Goal: Task Accomplishment & Management: Complete application form

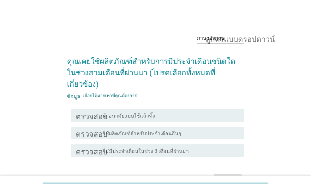
click at [140, 109] on div "ตรวจสอบ โครงร่างกล่องกาเครื่องหมายว่าง ผ้าอนามัยแบบใช้แล้วทิ้ง" at bounding box center [157, 115] width 173 height 13
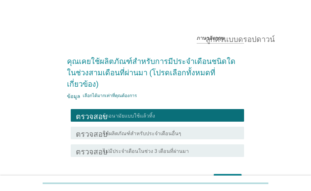
click at [247, 54] on div "ภาษาอังกฤษ ลูกศรแบบดรอปดาวน์ คุณเคยใช้ผลิตภัณฑ์สำหรับการมีประจำเดือนชนิดใดในช่ว…" at bounding box center [155, 107] width 187 height 169
click at [225, 177] on font "ต่อไป" at bounding box center [227, 180] width 12 height 6
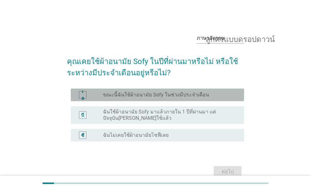
click at [149, 91] on div "ปุ่มวิทยุไม่ได้เลือก ขณะนี้ฉันใช้ผ้าอนามัย Sofy ในช่วงมีประจำเดือน" at bounding box center [171, 95] width 136 height 8
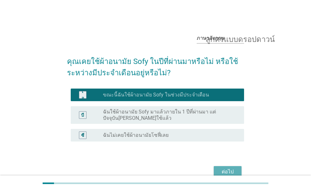
click at [224, 172] on font "ต่อไป" at bounding box center [227, 172] width 12 height 6
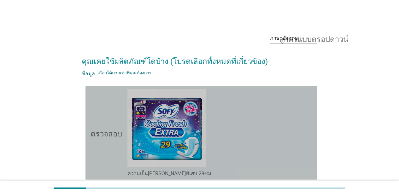
click at [275, 124] on div "โครงร่างกล่องกาเครื่องหมายว่าง ความเย็นสดชื่นพิเศษ 29ซม." at bounding box center [219, 133] width 185 height 88
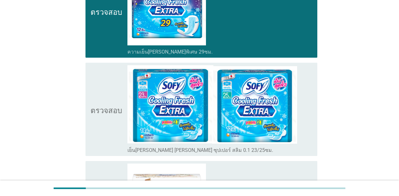
scroll to position [147, 0]
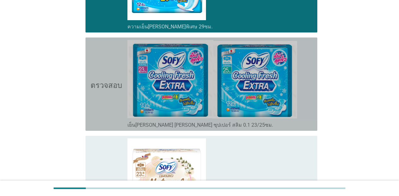
click at [304, 122] on div "โครงร่างกล่องกาเครื่องหมายว่าง เย็นสดชื่น เอ็กซ์ตร้า ซุปเปอร์ สลิม 0.1 23/25ซม." at bounding box center [219, 125] width 185 height 8
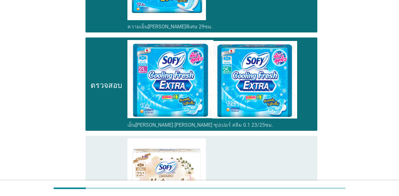
click at [305, 154] on div "โครงร่างกล่องกาเครื่องหมายว่าง ถนอมพิรุณ ซีรีส์รักธรรมชาติ" at bounding box center [219, 182] width 185 height 88
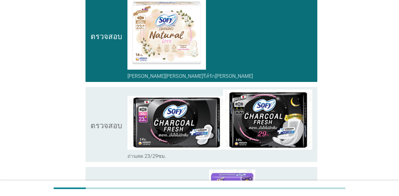
scroll to position [307, 0]
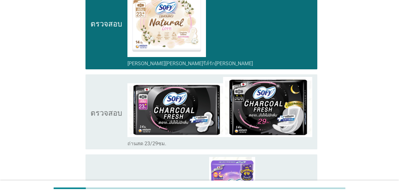
click at [283, 143] on div "โครงร่างกล่องกาเครื่องหมายว่าง ถ่านสด 23/29ซม." at bounding box center [219, 143] width 185 height 8
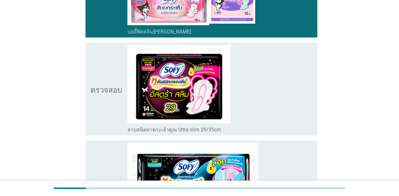
scroll to position [547, 0]
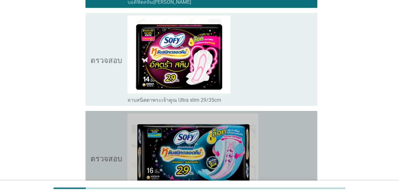
click at [279, 140] on div "โครงร่างกล่องกาเครื่องหมายว่าง กอบ[PERSON_NAME] ลาบสนิตตาลอร์ด 29/35ซม" at bounding box center [219, 157] width 185 height 88
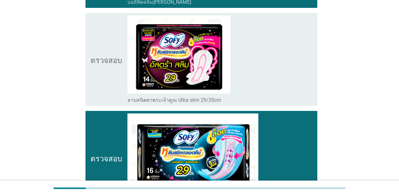
click at [270, 56] on div "โครงร่างกล่องกาเครื่องหมายว่าง ลาบสนิตตาพระเจ้าคูณ Ultra slim 29/35cm" at bounding box center [219, 59] width 185 height 88
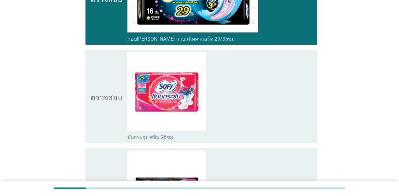
scroll to position [719, 0]
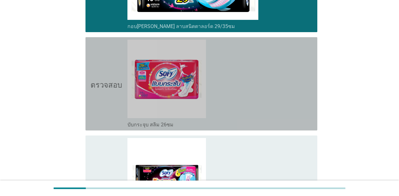
drag, startPoint x: 236, startPoint y: 75, endPoint x: 240, endPoint y: 149, distance: 73.6
click at [235, 79] on div "โครงร่างกล่องกาเครื่องหมายว่าง บับกระจุบ สลิม 26ซม" at bounding box center [219, 84] width 185 height 88
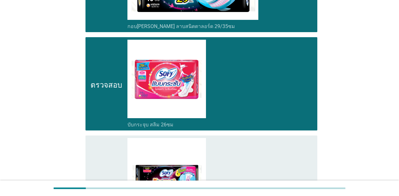
click at [252, 165] on div "โครงร่างกล่องกาเครื่องหมายว่าง บับกระจับ ลาบสนิตตาลอร์ดกึน 29-42cm" at bounding box center [219, 182] width 185 height 88
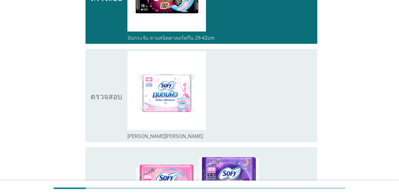
scroll to position [929, 0]
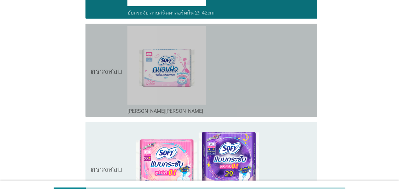
click at [276, 80] on div "โครงร่างกล่องกาเครื่องหมายว่าง ซีรีส์ถนอมพิว" at bounding box center [219, 70] width 185 height 88
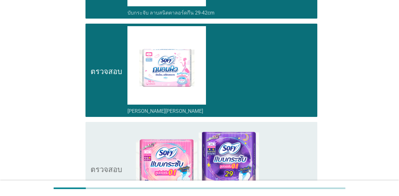
click at [294, 153] on div "โครงร่างกล่องกาเครื่องหมายว่าง บับกระจุบ Super Ultra Slim 0.1 series" at bounding box center [219, 169] width 185 height 88
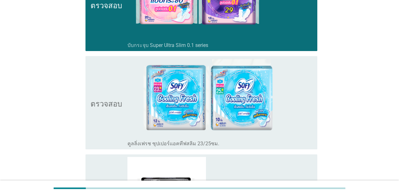
scroll to position [1123, 0]
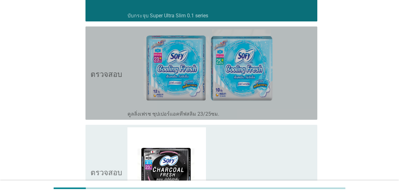
click at [298, 112] on div "โครงร่างกล่องกาเครื่องหมายว่าง คูลลิ่งเฟรช ซุปเปอร์แอคทีฟสลิม 23/25ซม." at bounding box center [219, 114] width 185 height 8
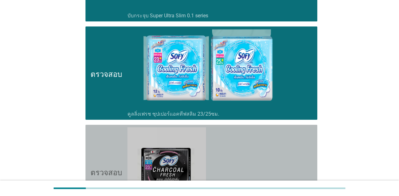
click at [302, 149] on div "โครงร่างกล่องกาเครื่องหมายว่าง ชาร์โคลเฟรช อัลตร้าสลิม0.1 23ซม." at bounding box center [219, 171] width 185 height 88
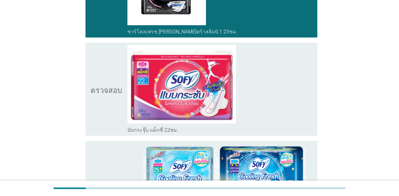
scroll to position [1333, 0]
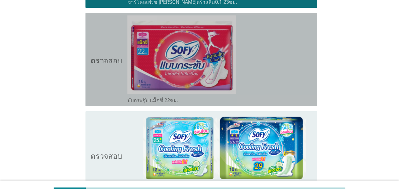
click at [284, 65] on div "โครงร่างกล่องกาเครื่องหมายว่าง บับกระจุ๊บ แม็กซี่ 22ซม." at bounding box center [219, 59] width 185 height 88
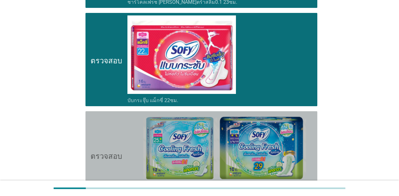
click at [310, 148] on img at bounding box center [219, 150] width 185 height 73
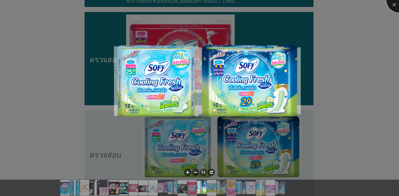
click at [310, 1] on div at bounding box center [398, -1] width 25 height 25
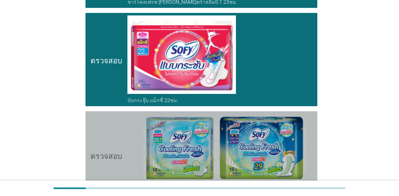
click at [310, 125] on div "ตรวจสอบ โครงร่างกล่องกาเครื่องหมายว่าง คูลลิ่ง เฟรช เนเชอรัล ซุปเปอร์สลิม 0.1 ซ…" at bounding box center [201, 155] width 232 height 88
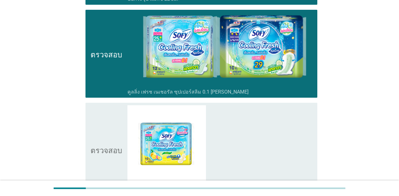
scroll to position [1447, 0]
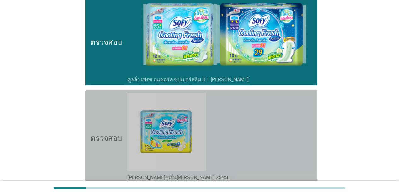
click at [299, 126] on div "โครงร่างกล่องกาเครื่องหมายว่าง ยูซุเย็นสดชื่น 25ซม." at bounding box center [219, 137] width 185 height 88
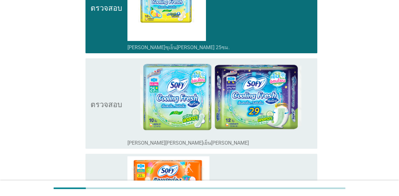
scroll to position [1606, 0]
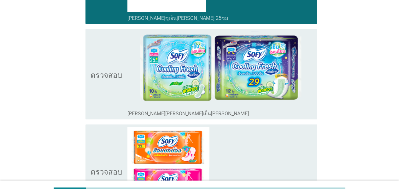
click at [258, 115] on div "โครงร่างกล่องกาเครื่องหมายว่าง ซีรีส์ธรรมชาติเย็นสดชื่น" at bounding box center [219, 113] width 185 height 8
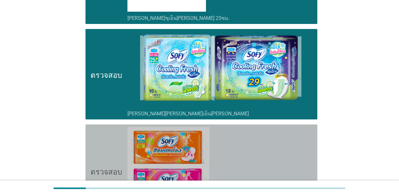
click at [278, 141] on div "โครงร่างกล่องกาเครื่องหมายว่าง ขอบป้องกัน 22ซม." at bounding box center [219, 171] width 185 height 88
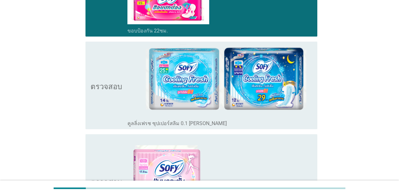
scroll to position [1808, 0]
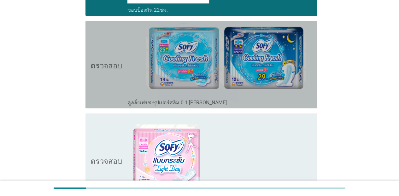
click at [215, 103] on div "โครงร่างกล่องกาเครื่องหมายว่าง คูลลิ่งเฟรช ซุปเปอร์สลิม 0.1 ซีรีส์" at bounding box center [219, 102] width 185 height 8
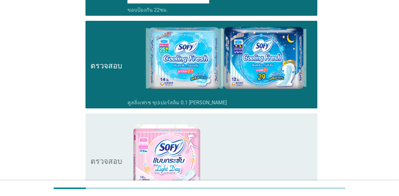
click at [245, 136] on div "โครงร่างกล่องกาเครื่องหมายว่าง บับกระชุบวันไลท์ 17.5ซม" at bounding box center [219, 160] width 185 height 88
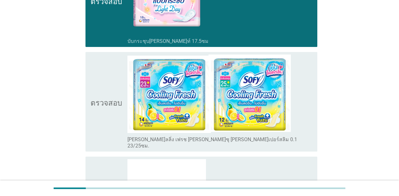
scroll to position [1989, 0]
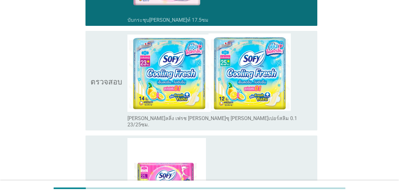
click at [309, 116] on div "โครงร่างกล่องกาเครื่องหมายว่าง [PERSON_NAME]ลลิ่ง เฟรช [PERSON_NAME]ซุ [PERSON_…" at bounding box center [219, 121] width 185 height 14
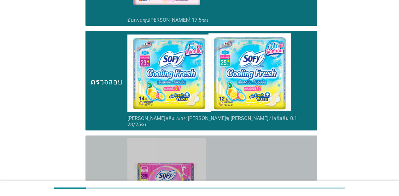
click at [306, 138] on div "โครงร่างกล่องกาเครื่องหมายว่าง ห่อกระจุ๊บ Super Active Slim 23/25cm" at bounding box center [219, 182] width 185 height 88
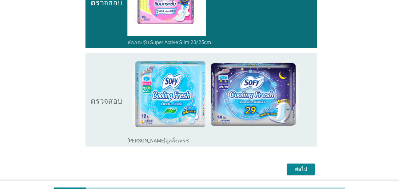
scroll to position [2187, 0]
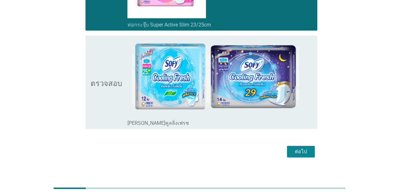
click at [302, 119] on div "โครงร่างกล่องกาเครื่องหมายว่าง ซีรีส์คูลลิ่งเฟรช" at bounding box center [219, 123] width 185 height 8
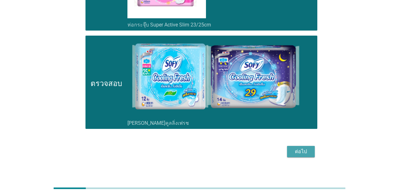
click at [303, 148] on font "ต่อไป" at bounding box center [301, 151] width 12 height 6
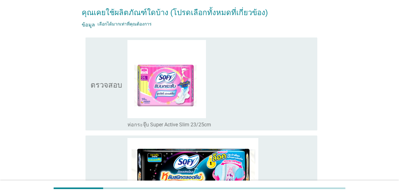
scroll to position [98, 0]
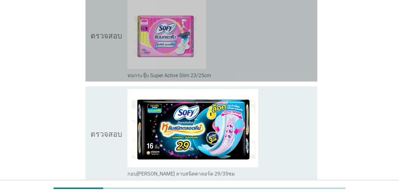
click at [310, 45] on div "ตรวจสอบ โครงร่างกล่องกาเครื่องหมายว่าง ห่อกระจุ๊บ Super Active Slim 23/25cm" at bounding box center [201, 34] width 232 height 93
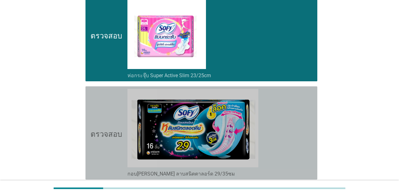
click at [308, 100] on div "โครงร่างกล่องกาเครื่องหมายว่าง กอบ[PERSON_NAME] ลาบสนิตตาลอร์ด 29/35ซม" at bounding box center [219, 133] width 185 height 88
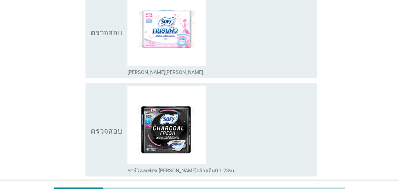
scroll to position [302, 0]
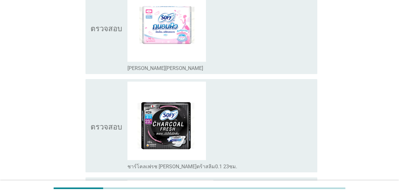
click at [305, 60] on div "โครงร่างกล่องกาเครื่องหมายว่าง ซีรีส์ถนอมพิว" at bounding box center [219, 27] width 185 height 88
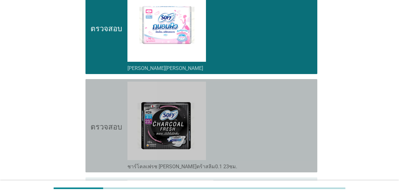
click at [296, 94] on div "โครงร่างกล่องกาเครื่องหมายว่าง ชาร์โคลเฟรช อัลตร้าสลิม0.1 23ซม." at bounding box center [219, 126] width 185 height 88
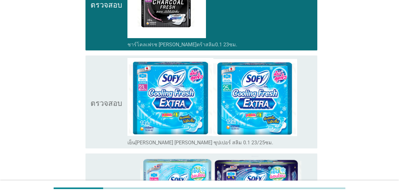
scroll to position [449, 0]
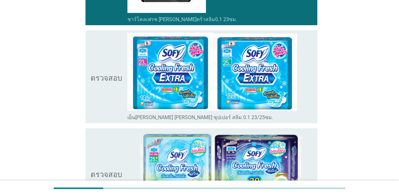
click at [304, 105] on div "โครงร่างกล่องกาเครื่องหมายว่าง เย็นสดชื่น เอ็กซ์ตร้า ซุปเปอร์ สลิม 0.1 23/25ซม." at bounding box center [219, 77] width 185 height 88
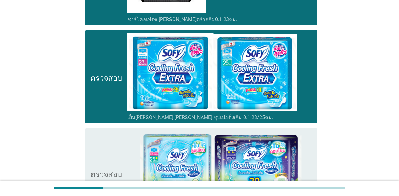
click at [310, 137] on div "ตรวจสอบ โครงร่างกล่องกาเครื่องหมายว่าง ซีรีส์ธรรมชาติเย็นสดชื่น" at bounding box center [201, 173] width 232 height 90
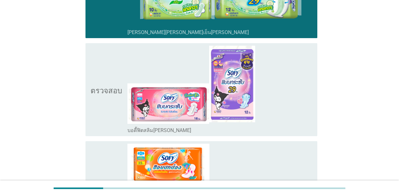
scroll to position [647, 0]
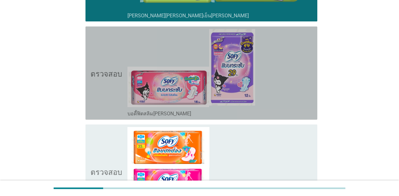
click at [282, 110] on div "โครงร่างกล่องกาเครื่องหมายว่าง บอดี้ฟิตสลิมซีรีส์" at bounding box center [219, 113] width 185 height 8
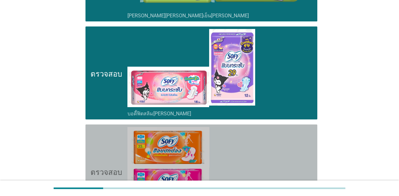
click at [288, 138] on div "โครงร่างกล่องกาเครื่องหมายว่าง ขอบป้องกัน 22ซม." at bounding box center [219, 171] width 185 height 88
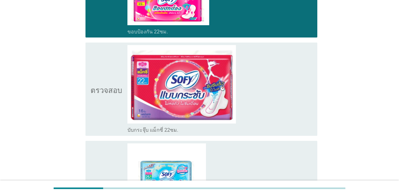
scroll to position [857, 0]
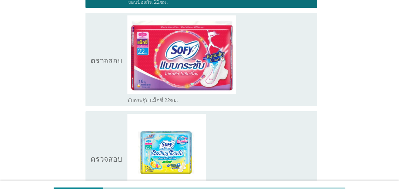
click at [271, 93] on div "โครงร่างกล่องกาเครื่องหมายว่าง บับกระจุ๊บ แม็กซี่ 22ซม." at bounding box center [219, 59] width 185 height 88
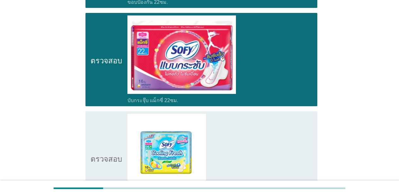
click at [280, 136] on div "โครงร่างกล่องกาเครื่องหมายว่าง ยูซุเย็นสดชื่น 25ซม." at bounding box center [219, 158] width 185 height 88
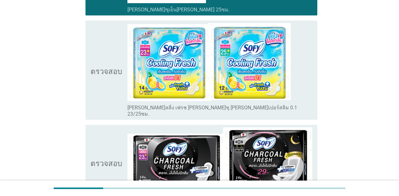
scroll to position [1050, 0]
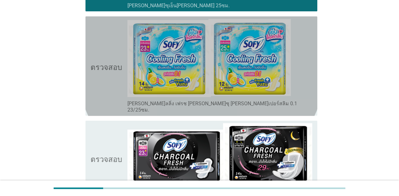
click at [308, 99] on div "โครงร่างกล่องกาเครื่องหมายว่าง [PERSON_NAME]ลลิ่ง เฟรช [PERSON_NAME]ซุ [PERSON_…" at bounding box center [219, 66] width 185 height 95
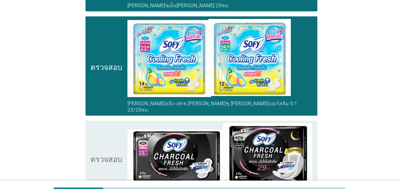
click at [310, 138] on div "ตรวจสอบ โครงร่างกล่องกาเครื่องหมายว่าง ถ่านสด 23/29ซม." at bounding box center [201, 158] width 232 height 75
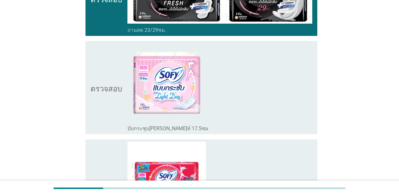
scroll to position [1218, 0]
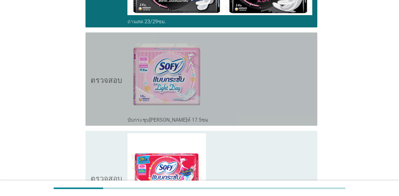
click at [295, 71] on div "โครงร่างกล่องกาเครื่องหมายว่าง บับกระชุบวันไลท์ 17.5ซม" at bounding box center [219, 79] width 185 height 88
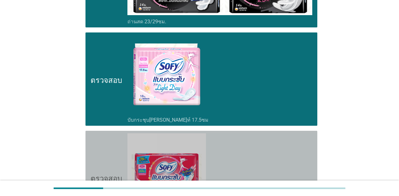
click at [286, 162] on div "โครงร่างกล่องกาเครื่องหมายว่าง บับกระจุบ สลิม 26ซม" at bounding box center [219, 177] width 185 height 88
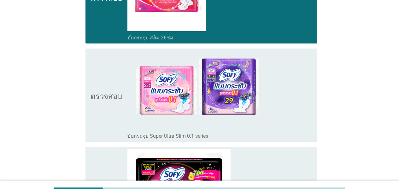
scroll to position [1415, 0]
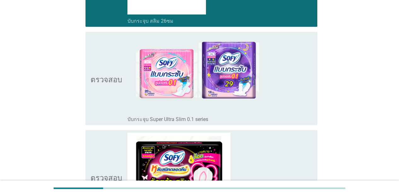
click at [290, 83] on div "โครงร่างกล่องกาเครื่องหมายว่าง บับกระจุบ Super Ultra Slim 0.1 series" at bounding box center [219, 78] width 185 height 88
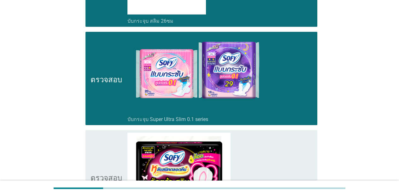
click at [293, 152] on div "โครงร่างกล่องกาเครื่องหมายว่าง ลาบสนิตตาพระเจ้าคูณ Ultra slim 29/35cm" at bounding box center [219, 177] width 185 height 88
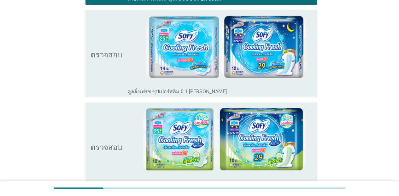
scroll to position [1638, 0]
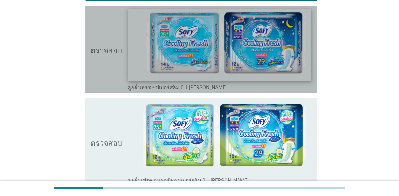
click at [297, 74] on img at bounding box center [219, 45] width 183 height 72
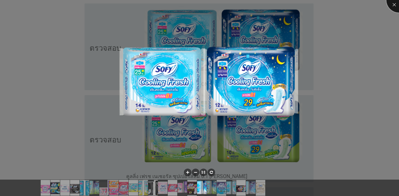
click at [310, 5] on div at bounding box center [398, -1] width 25 height 25
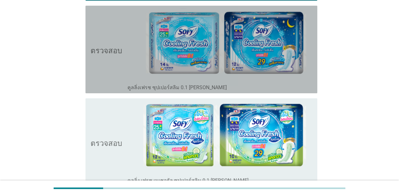
click at [310, 84] on div "ตรวจสอบ โครงร่างกล่องกาเครื่องหมายว่าง คูลลิ่งเฟรช ซุปเปอร์สลิม 0.1 ซีรีส์" at bounding box center [201, 50] width 232 height 88
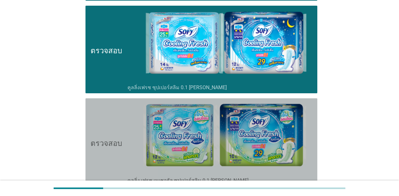
click at [310, 130] on div "ตรวจสอบ โครงร่างกล่องกาเครื่องหมายว่าง คูลลิ่ง เฟรช เนเชอรัล ซุปเปอร์สลิม 0.1 ซ…" at bounding box center [201, 142] width 232 height 88
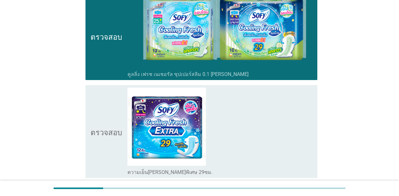
scroll to position [1769, 0]
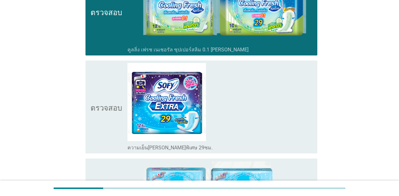
click at [308, 143] on div "โครงร่างกล่องกาเครื่องหมายว่าง ความเย็นสดชื่นพิเศษ 29ซม." at bounding box center [219, 147] width 185 height 8
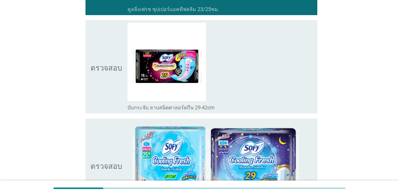
scroll to position [2010, 0]
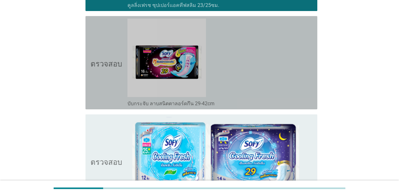
click at [310, 97] on div "ตรวจสอบ โครงร่างกล่องกาเครื่องหมายว่าง บับกระจับ ลาบสนิตตาลอร์ดกึน 29-42cm" at bounding box center [201, 62] width 232 height 93
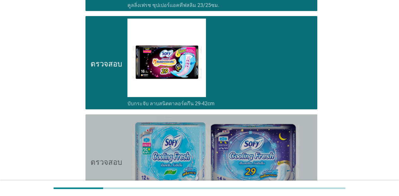
click at [310, 120] on div "ตรวจสอบ โครงร่างกล่องกาเครื่องหมายว่าง ซีรีส์คูลลิ่งเฟรช" at bounding box center [201, 160] width 232 height 93
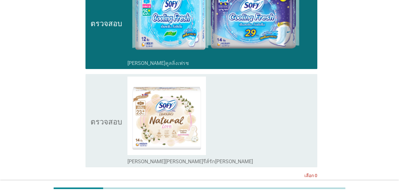
scroll to position [2161, 0]
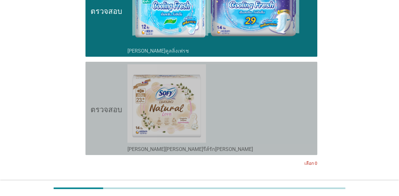
click at [310, 137] on div "ตรวจสอบ โครงร่างกล่องกาเครื่องหมายว่าง ถนอมพิรุณ ซีรีส์รักธรรมชาติ" at bounding box center [201, 108] width 232 height 93
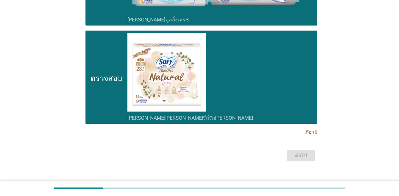
scroll to position [2196, 0]
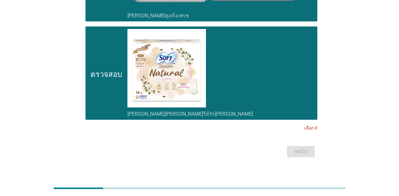
click at [303, 147] on div "ต่อไป" at bounding box center [199, 151] width 235 height 15
drag, startPoint x: 311, startPoint y: 96, endPoint x: 307, endPoint y: 72, distance: 24.9
click at [310, 96] on div "โครงร่างกล่องกาเครื่องหมายว่าง ถนอมพิรุณ ซีรีส์รักธรรมชาติ" at bounding box center [219, 73] width 185 height 88
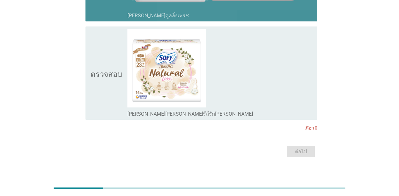
click at [299, 11] on div "โครงร่างกล่องกาเครื่องหมายว่าง ซีรีส์คูลลิ่งเฟรช" at bounding box center [219, 15] width 185 height 8
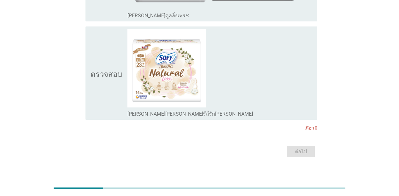
scroll to position [2025, 0]
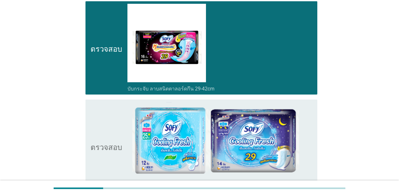
click at [297, 71] on div "โครงร่างกล่องกาเครื่องหมายว่าง บับกระจับ ลาบสนิตตาลอร์ดกึน 29-42cm" at bounding box center [219, 48] width 185 height 88
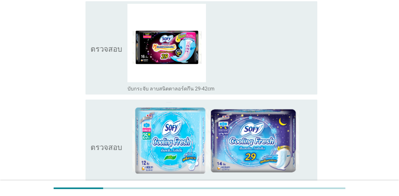
scroll to position [1853, 0]
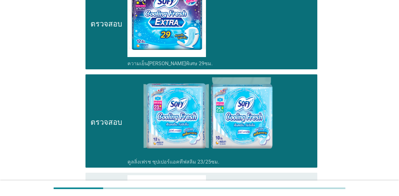
click at [303, 80] on div "โครงร่างกล่องกาเครื่องหมายว่าง คูลลิ่งเฟรช ซุปเปอร์แอคทีฟสลิม 23/25ซม." at bounding box center [219, 121] width 185 height 88
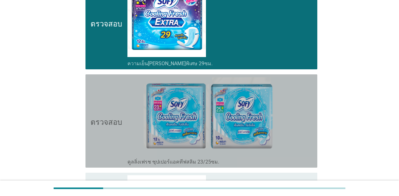
click at [296, 46] on div "โครงร่างกล่องกาเครื่องหมายว่าง ความเย็นสดชื่นพิเศษ 29ซม." at bounding box center [219, 23] width 185 height 88
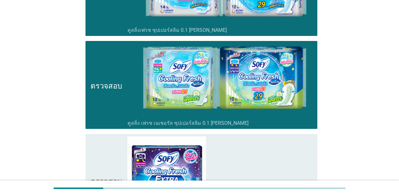
scroll to position [1682, 0]
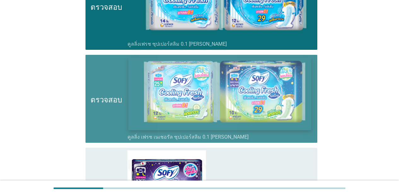
click at [307, 90] on img at bounding box center [219, 94] width 183 height 73
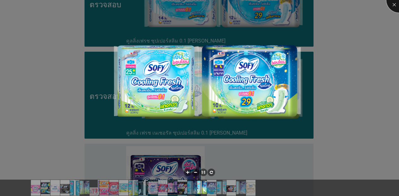
click at [310, 7] on div at bounding box center [398, -1] width 25 height 25
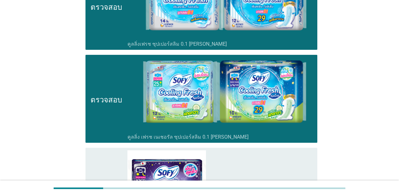
click at [310, 55] on div "ตรวจสอบ โครงร่างกล่องกาเครื่องหมายว่าง คูลลิ่ง เฟรช เนเชอรัล ซุปเปอร์สลิม 0.1 ซ…" at bounding box center [201, 99] width 232 height 88
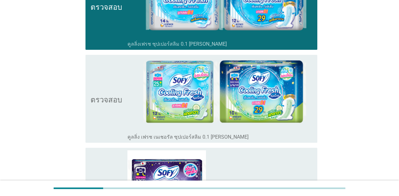
click at [310, 36] on div "ตรวจสอบ โครงร่างกล่องกาเครื่องหมายว่าง คูลลิ่งเฟรช ซุปเปอร์สลิม 0.1 ซีรีส์" at bounding box center [201, 6] width 232 height 88
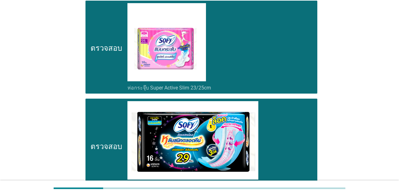
scroll to position [0, 0]
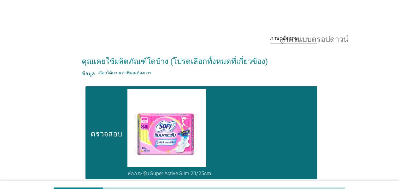
click at [310, 93] on div "โครงร่างกล่องกาเครื่องหมายว่าง ห่อกระจุ๊บ Super Active Slim 23/25cm" at bounding box center [219, 133] width 185 height 88
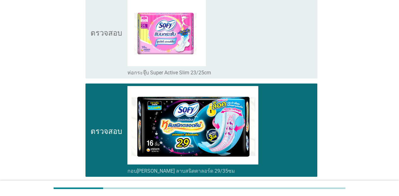
scroll to position [143, 0]
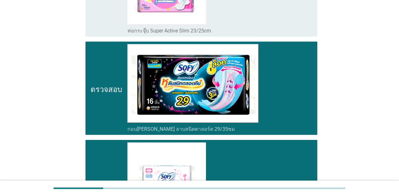
click at [310, 123] on div "ตรวจสอบ โครงร่างกล่องกาเครื่องหมายว่าง กอบปกปอง ลาบสนิตตาลอร์ด 29/35ซม" at bounding box center [201, 88] width 232 height 93
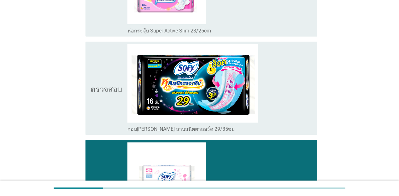
click at [310, 153] on div "โครงร่างกล่องกาเครื่องหมายว่าง ซีรีส์ถนอมพิว" at bounding box center [219, 186] width 185 height 88
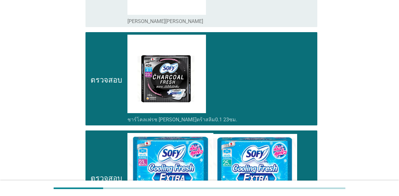
scroll to position [366, 0]
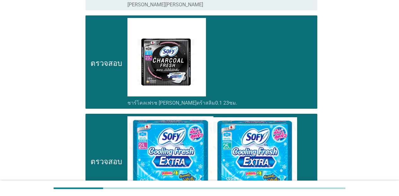
click at [310, 106] on div "ตรวจสอบ โครงร่างกล่องกาเครื่องหมายว่าง ชาร์โคลเฟรช อัลตร้าสลิม0.1 23ซม." at bounding box center [201, 61] width 232 height 93
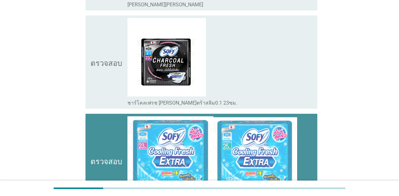
click at [310, 117] on div "ตรวจสอบ โครงร่างกล่องกาเครื่องหมายว่าง เย็นสดชื่น เอ็กซ์ตร้า ซุปเปอร์ สลิม 0.1 …" at bounding box center [201, 160] width 232 height 93
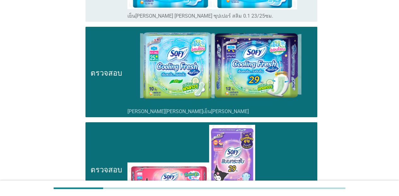
scroll to position [567, 0]
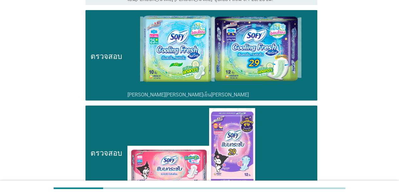
click at [310, 96] on div "ตรวจสอบ โครงร่างกล่องกาเครื่องหมายว่าง ซีรีส์ธรรมชาติเย็นสดชื่น" at bounding box center [201, 55] width 232 height 90
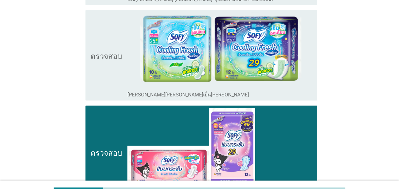
click at [310, 113] on div "ตรวจสอบ โครงร่างกล่องกาเครื่องหมายว่าง บอดี้ฟิตสลิมซีรีส์" at bounding box center [201, 152] width 232 height 93
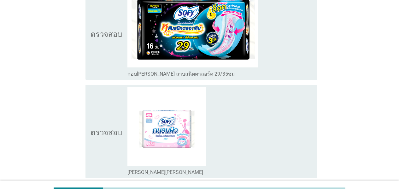
scroll to position [26, 0]
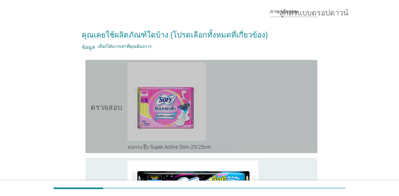
click at [284, 95] on div "โครงร่างกล่องกาเครื่องหมายว่าง ห่อกระจุ๊บ Super Active Slim 23/25cm" at bounding box center [219, 106] width 185 height 88
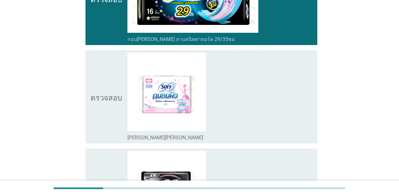
scroll to position [253, 0]
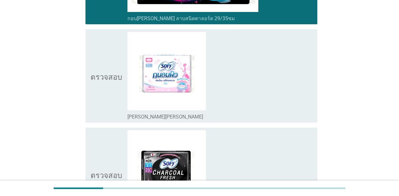
click at [302, 113] on div "โครงร่างกล่องกาเครื่องหมายว่าง ซีรีส์ถนอมพิว" at bounding box center [219, 117] width 185 height 8
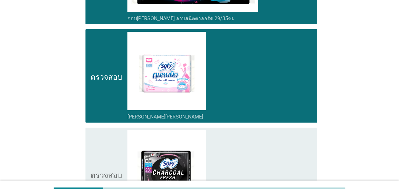
click at [310, 146] on div "โครงร่างกล่องกาเครื่องหมายว่าง ชาร์โคลเฟรช อัลตร้าสลิม0.1 23ซม." at bounding box center [219, 174] width 185 height 88
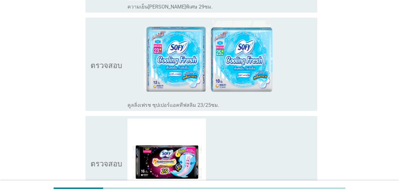
scroll to position [2196, 0]
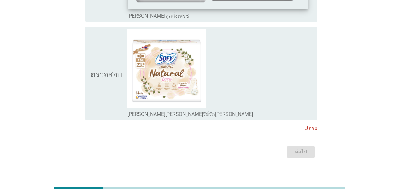
drag, startPoint x: 299, startPoint y: 97, endPoint x: 273, endPoint y: 1, distance: 99.3
click at [299, 96] on div "โครงร่างกล่องกาเครื่องหมายว่าง ถนอมพิรุณ ซีรีส์รักธรรมชาติ" at bounding box center [219, 73] width 185 height 88
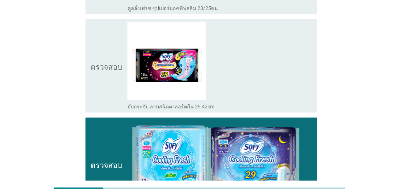
scroll to position [1978, 0]
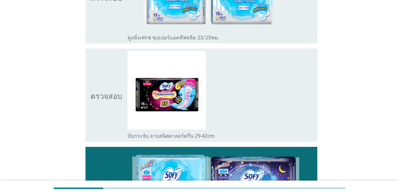
click at [292, 59] on div "โครงร่างกล่องกาเครื่องหมายว่าง บับกระจับ ลาบสนิตตาลอร์ดกึน 29-42cm" at bounding box center [219, 95] width 185 height 88
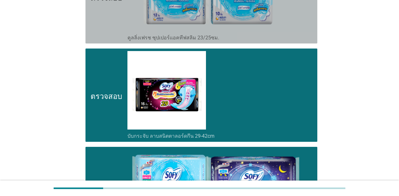
click at [300, 34] on div "โครงร่างกล่องกาเครื่องหมายว่าง คูลลิ่งเฟรช ซุปเปอร์แอคทีฟสลิม 23/25ซม." at bounding box center [219, 37] width 185 height 8
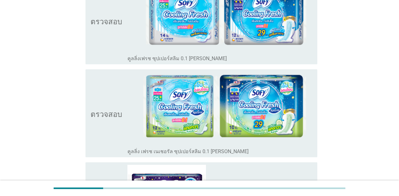
scroll to position [1496, 0]
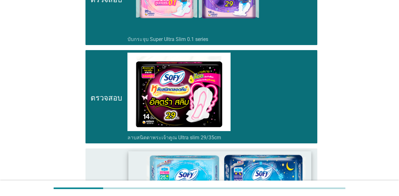
click at [302, 169] on img at bounding box center [219, 187] width 183 height 72
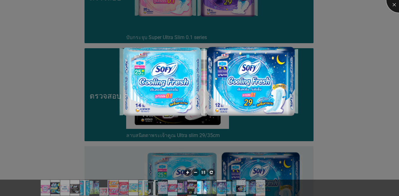
click at [310, 5] on div at bounding box center [398, -1] width 25 height 25
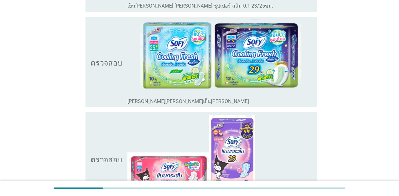
scroll to position [573, 0]
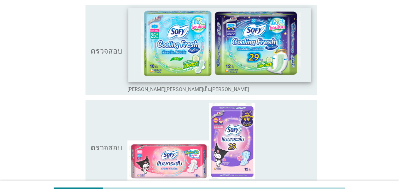
click at [305, 58] on img at bounding box center [219, 45] width 183 height 75
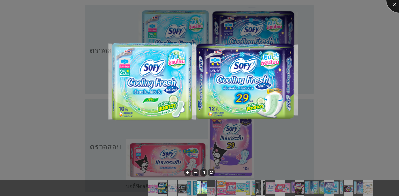
click at [310, 4] on div at bounding box center [398, -1] width 25 height 25
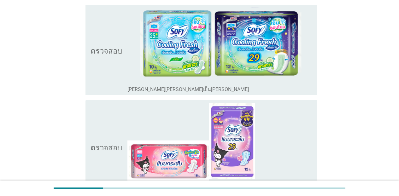
click at [308, 146] on div "โครงร่างกล่องกาเครื่องหมายว่าง บอดี้ฟิตสลิมซีรีส์" at bounding box center [219, 147] width 185 height 88
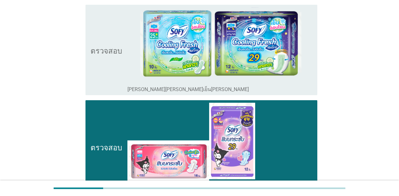
drag, startPoint x: 304, startPoint y: 84, endPoint x: 307, endPoint y: 85, distance: 3.2
click at [305, 84] on div "โครงร่างกล่องกาเครื่องหมายว่าง ซีรีส์ธรรมชาติเย็นสดชื่น" at bounding box center [219, 49] width 185 height 85
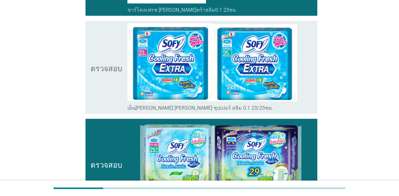
scroll to position [463, 0]
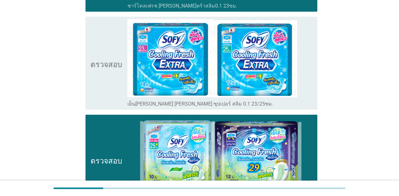
click at [310, 85] on div "โครงร่างกล่องกาเครื่องหมายว่าง เย็นสดชื่น เอ็กซ์ตร้า ซุปเปอร์ สลิม 0.1 23/25ซม." at bounding box center [219, 63] width 185 height 88
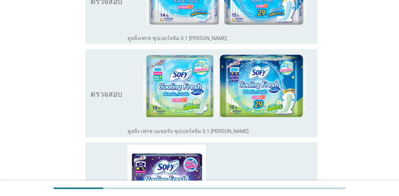
scroll to position [1683, 0]
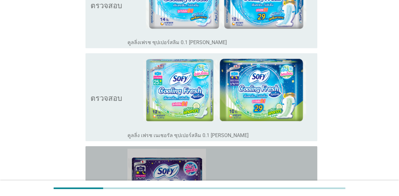
drag, startPoint x: 309, startPoint y: 157, endPoint x: 311, endPoint y: 141, distance: 16.8
click at [309, 157] on div "โครงร่างกล่องกาเครื่องหมายว่าง ความเย็นสดชื่นพิเศษ 29ซม." at bounding box center [219, 193] width 185 height 88
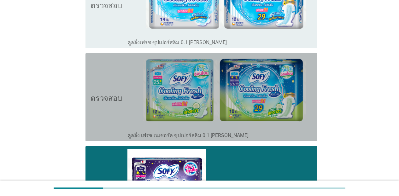
click at [308, 133] on div "ตรวจสอบ โครงร่างกล่องกาเครื่องหมายว่าง คูลลิ่ง เฟรช เนเชอรัล ซุปเปอร์สลิม 0.1 ซ…" at bounding box center [201, 97] width 232 height 88
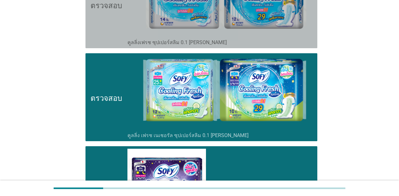
click at [305, 38] on div "โครงร่างกล่องกาเครื่องหมายว่าง คูลลิ่งเฟรช ซุปเปอร์สลิม 0.1 ซีรีส์" at bounding box center [219, 42] width 185 height 8
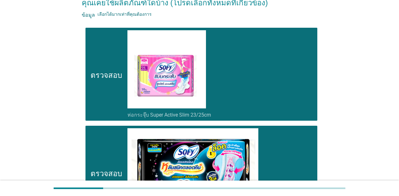
scroll to position [0, 0]
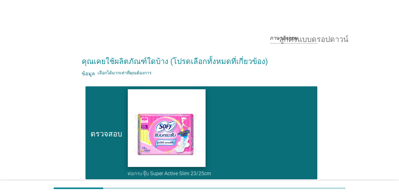
click at [196, 154] on img at bounding box center [167, 128] width 78 height 78
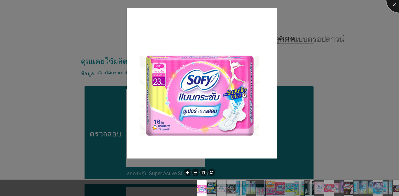
click at [310, 5] on div at bounding box center [398, -1] width 25 height 25
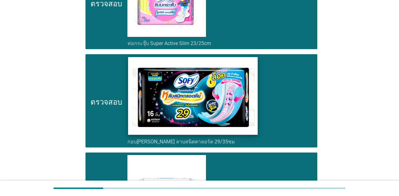
scroll to position [139, 0]
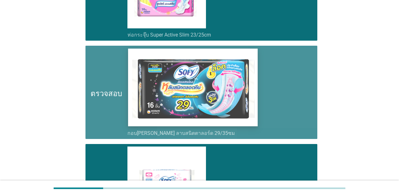
click at [155, 92] on img at bounding box center [193, 88] width 130 height 78
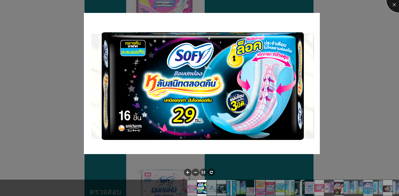
click at [310, 6] on div at bounding box center [398, -1] width 25 height 25
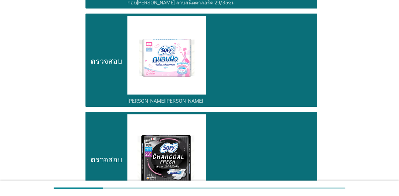
scroll to position [299, 0]
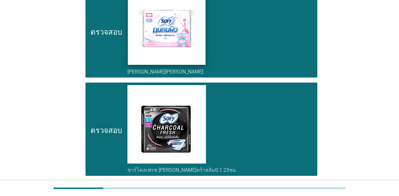
click at [185, 57] on img at bounding box center [167, 26] width 78 height 78
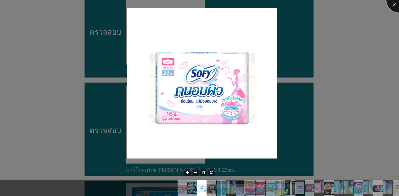
click at [310, 3] on div at bounding box center [398, -1] width 25 height 25
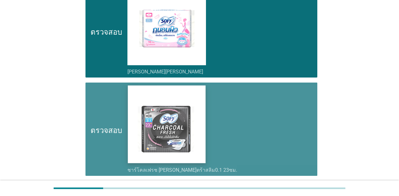
click at [180, 115] on img at bounding box center [167, 124] width 78 height 78
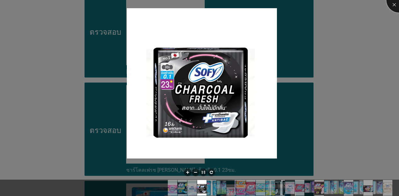
drag, startPoint x: 392, startPoint y: 5, endPoint x: 387, endPoint y: 15, distance: 10.9
click at [310, 5] on div at bounding box center [398, -1] width 25 height 25
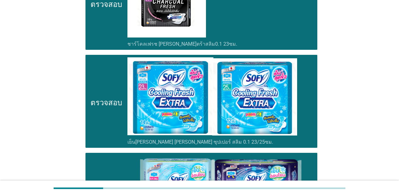
scroll to position [475, 0]
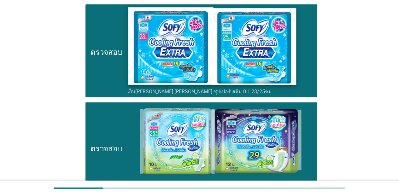
click at [269, 68] on img at bounding box center [212, 46] width 168 height 78
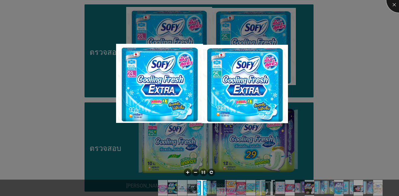
click at [310, 6] on div at bounding box center [398, -1] width 25 height 25
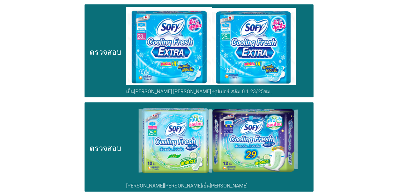
click at [268, 126] on img at bounding box center [217, 142] width 182 height 74
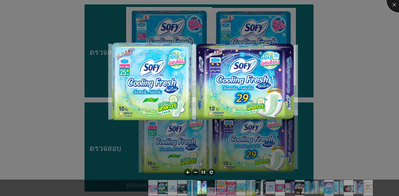
click at [310, 8] on div at bounding box center [398, -1] width 25 height 25
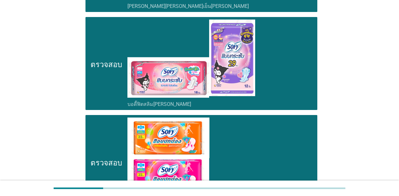
scroll to position [664, 0]
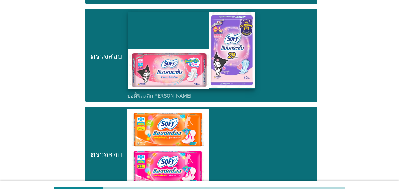
click at [219, 61] on img at bounding box center [191, 51] width 126 height 78
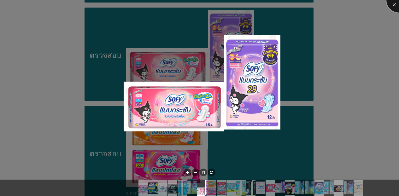
click at [310, 4] on div at bounding box center [398, -1] width 25 height 25
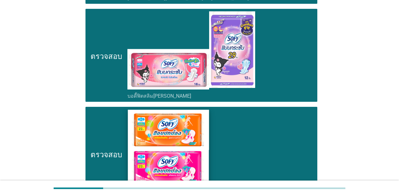
click at [191, 130] on img at bounding box center [168, 149] width 81 height 78
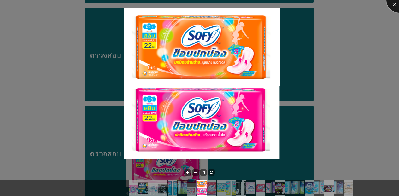
click at [310, 4] on div at bounding box center [398, -1] width 25 height 25
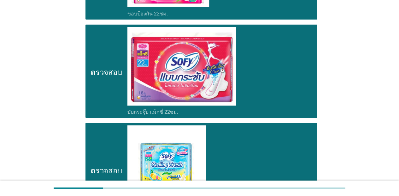
scroll to position [853, 0]
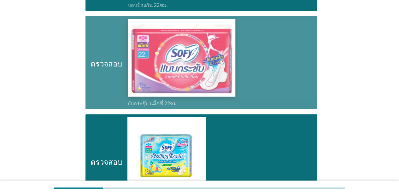
click at [205, 85] on img at bounding box center [182, 58] width 108 height 78
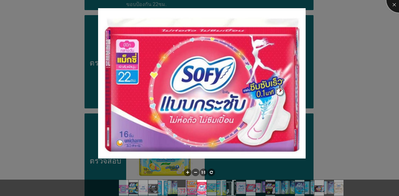
click at [310, 7] on div at bounding box center [398, -1] width 25 height 25
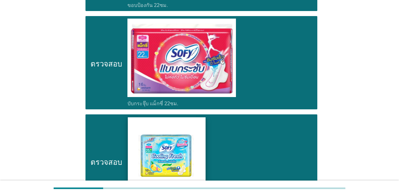
click at [171, 145] on img at bounding box center [167, 156] width 78 height 78
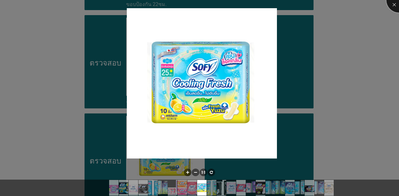
click at [310, 5] on div at bounding box center [398, -1] width 25 height 25
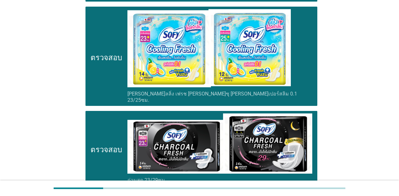
scroll to position [1085, 0]
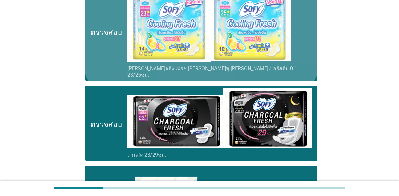
click at [260, 45] on img at bounding box center [208, 23] width 163 height 78
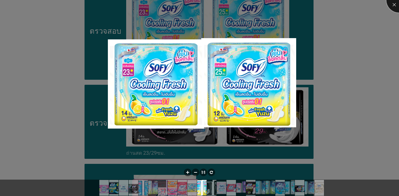
click at [310, 3] on div at bounding box center [398, -1] width 25 height 25
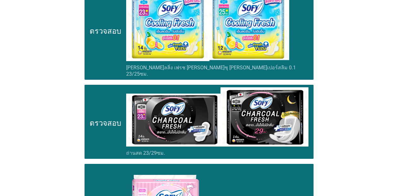
click at [278, 110] on body "ภาษาอังกฤษ ภาษาไทย ภาษาอังกฤษ ลูกศรแบบดรอปดาวน์ คุณเคยใช้ผลิตภัณฑ์ใดบ้าง (โปรดเ…" at bounding box center [199, 104] width 399 height 2379
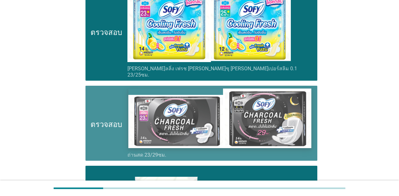
click at [272, 104] on img at bounding box center [219, 119] width 183 height 60
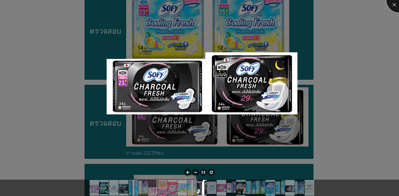
click at [310, 4] on div at bounding box center [398, -1] width 25 height 25
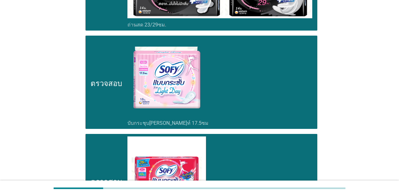
scroll to position [1219, 0]
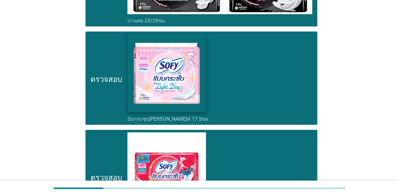
click at [159, 78] on img at bounding box center [167, 74] width 78 height 78
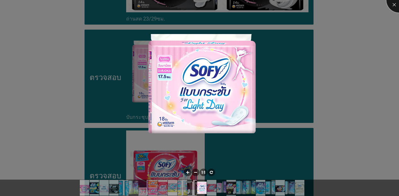
click at [310, 3] on div at bounding box center [398, -1] width 25 height 25
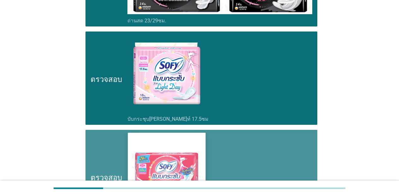
click at [178, 142] on img at bounding box center [167, 172] width 78 height 78
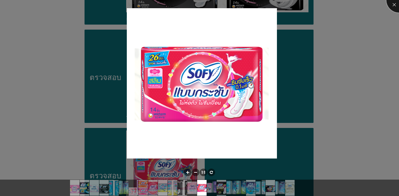
click at [310, 7] on div at bounding box center [398, -1] width 25 height 25
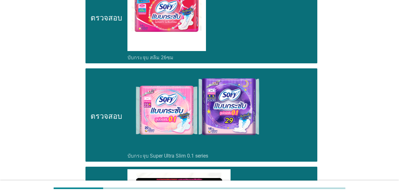
scroll to position [1387, 0]
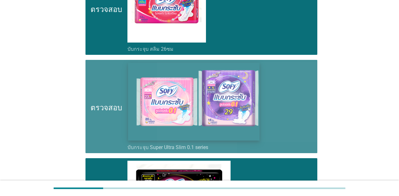
click at [221, 93] on img at bounding box center [193, 102] width 131 height 78
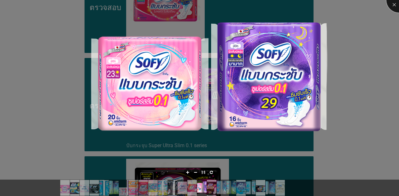
click at [310, 4] on div at bounding box center [398, -1] width 25 height 25
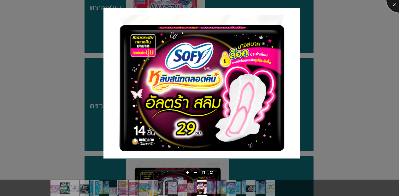
click at [310, 6] on div at bounding box center [398, -1] width 25 height 25
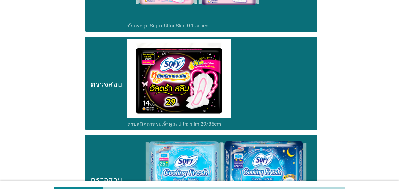
scroll to position [1518, 0]
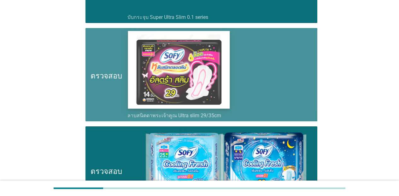
click at [179, 64] on img at bounding box center [179, 70] width 102 height 78
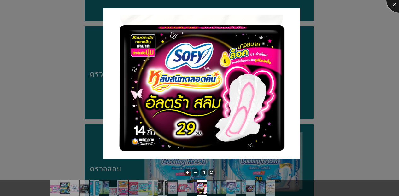
click at [310, 5] on div at bounding box center [398, -1] width 25 height 25
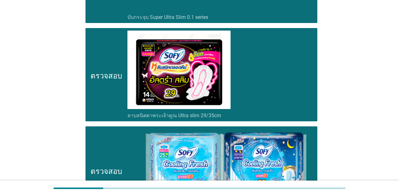
click at [281, 147] on img at bounding box center [219, 165] width 185 height 73
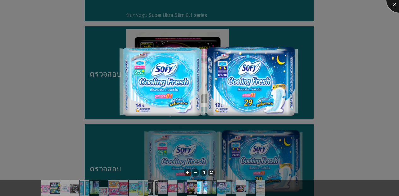
click at [310, 3] on div at bounding box center [398, -1] width 25 height 25
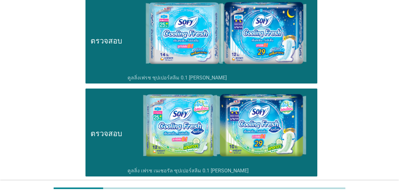
scroll to position [1686, 0]
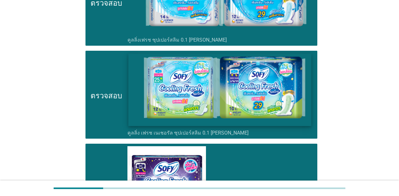
click at [289, 92] on img at bounding box center [219, 90] width 183 height 73
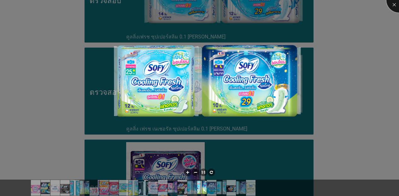
drag, startPoint x: 389, startPoint y: 6, endPoint x: 386, endPoint y: 10, distance: 5.1
click at [310, 6] on div at bounding box center [398, -1] width 25 height 25
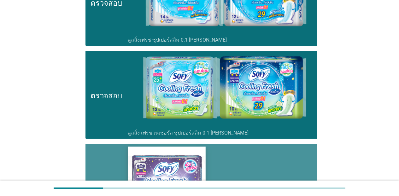
click at [195, 163] on img at bounding box center [167, 186] width 78 height 78
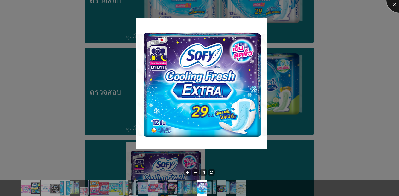
click at [310, 4] on div at bounding box center [398, -1] width 25 height 25
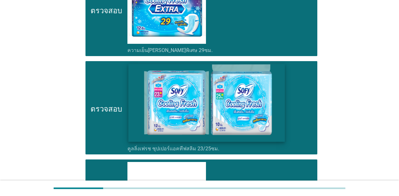
scroll to position [1888, 0]
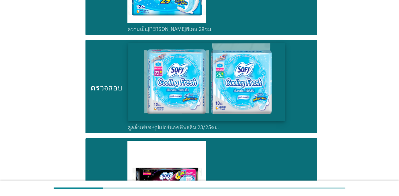
click at [224, 73] on img at bounding box center [206, 82] width 157 height 78
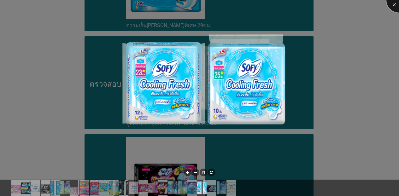
click at [310, 7] on div at bounding box center [398, -1] width 25 height 25
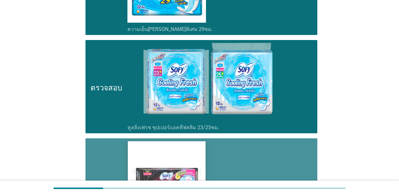
click at [196, 161] on img at bounding box center [167, 180] width 78 height 78
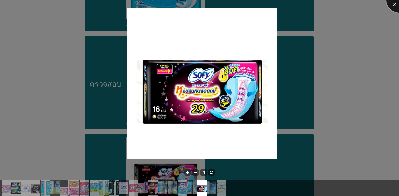
click at [310, 5] on div at bounding box center [398, -1] width 25 height 25
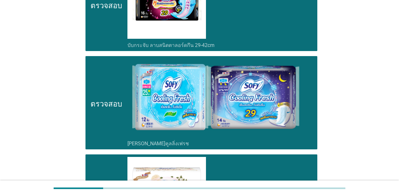
scroll to position [2094, 0]
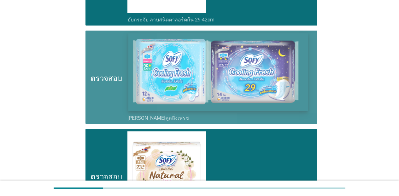
click at [247, 70] on img at bounding box center [217, 72] width 179 height 78
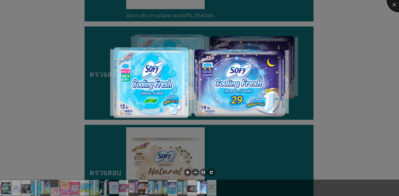
click at [310, 3] on div at bounding box center [398, -1] width 25 height 25
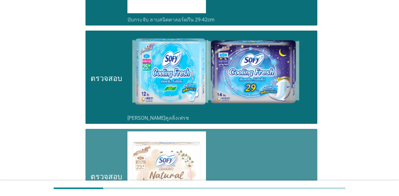
click at [175, 154] on img at bounding box center [166, 170] width 78 height 78
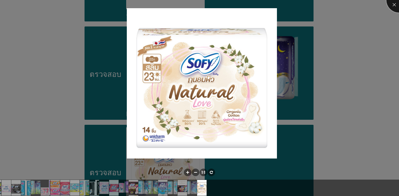
click at [310, 8] on div at bounding box center [398, -1] width 25 height 25
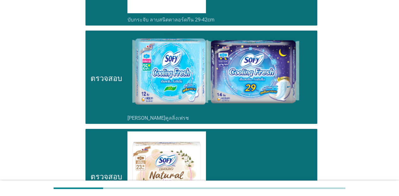
scroll to position [2196, 0]
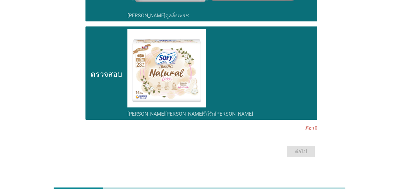
click at [302, 144] on div "ต่อไป" at bounding box center [199, 151] width 235 height 15
click at [303, 144] on div "ต่อไป" at bounding box center [199, 151] width 235 height 15
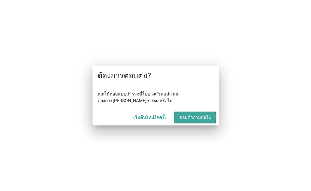
click at [191, 119] on font "ตอบคำถามต่อไป" at bounding box center [195, 117] width 32 height 5
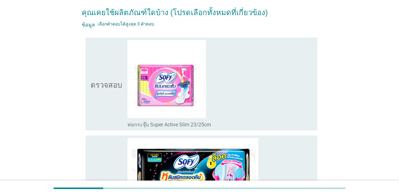
scroll to position [65, 0]
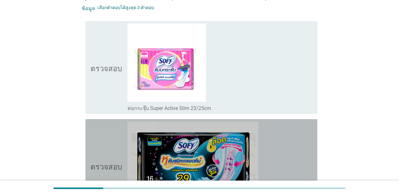
click at [294, 137] on div "โครงร่างกล่องกาเครื่องหมายว่าง กอบ[PERSON_NAME] ลาบสนิตตาลอร์ด 29/35ซม" at bounding box center [219, 166] width 185 height 88
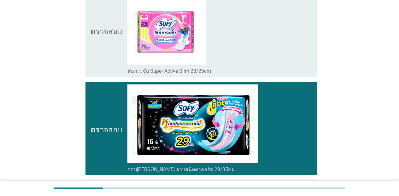
scroll to position [131, 0]
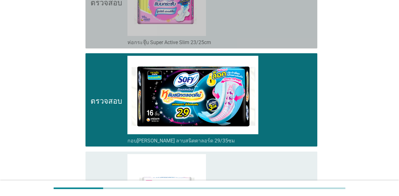
click at [276, 17] on div "โครงร่างกล่องกาเครื่องหมายว่าง ห่อกระจุ๊บ Super Active Slim 23/25cm" at bounding box center [219, 2] width 185 height 88
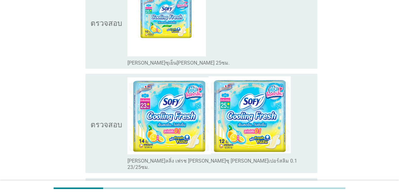
scroll to position [997, 0]
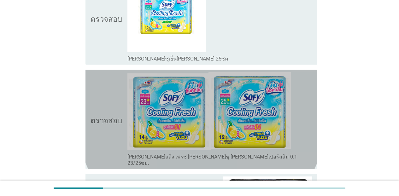
click at [310, 112] on div "โครงร่างกล่องกาเครื่องหมายว่าง [PERSON_NAME]ลลิ่ง เฟรช [PERSON_NAME]ซุ [PERSON_…" at bounding box center [219, 119] width 185 height 95
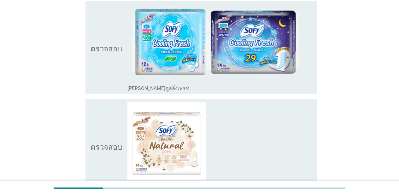
scroll to position [2196, 0]
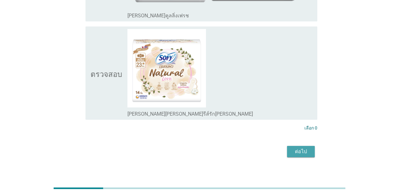
click at [305, 148] on font "ต่อไป" at bounding box center [301, 151] width 12 height 6
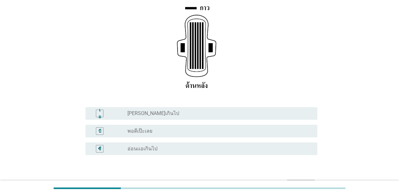
scroll to position [90, 0]
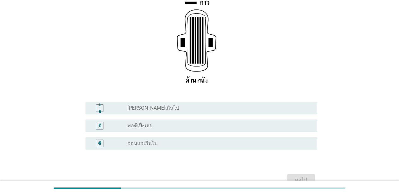
click at [184, 131] on div "บี ปุ่มวิทยุ[PERSON_NAME]เลือก พอดีเป๊ะเลย" at bounding box center [201, 125] width 232 height 13
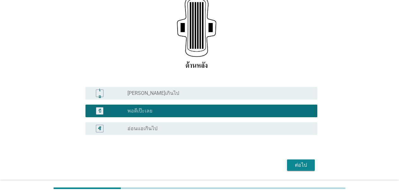
scroll to position [106, 0]
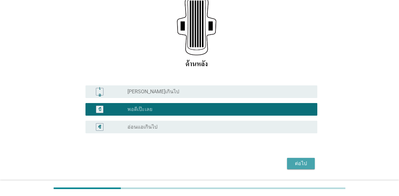
click at [310, 159] on button "ต่อไป" at bounding box center [301, 163] width 28 height 11
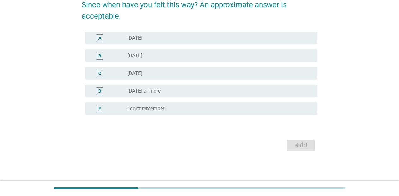
scroll to position [0, 0]
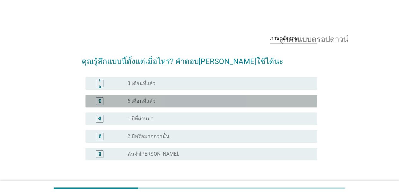
click at [169, 105] on div "ปุ่มวิทยุ[PERSON_NAME]เลือก 6 เดือนที่แล้ว" at bounding box center [219, 101] width 185 height 8
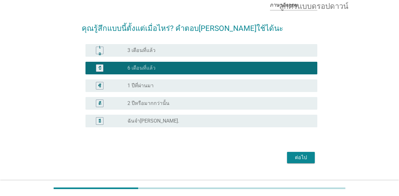
scroll to position [45, 0]
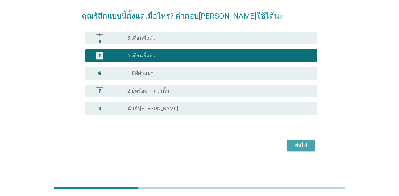
click at [302, 148] on font "ต่อไป" at bounding box center [301, 145] width 12 height 6
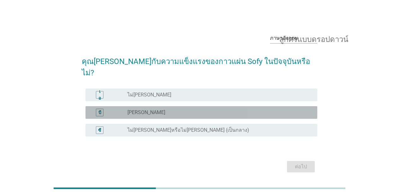
click at [211, 109] on div "ปุ่มวิทยุ[PERSON_NAME]เลือก [PERSON_NAME]" at bounding box center [217, 112] width 180 height 6
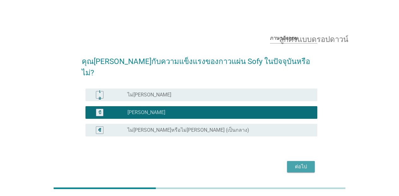
click at [307, 163] on div "ต่อไป" at bounding box center [301, 167] width 18 height 8
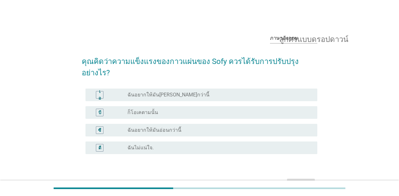
click at [149, 107] on div "บี ปุ่มวิทยุ[PERSON_NAME]เลือก ก็โอเคตามนั้น" at bounding box center [201, 112] width 232 height 13
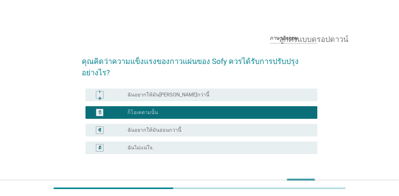
click at [294, 181] on div "ต่อไป" at bounding box center [301, 185] width 18 height 8
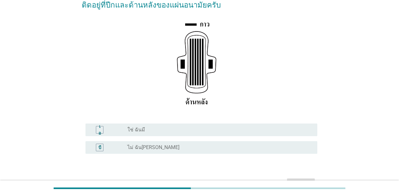
scroll to position [72, 0]
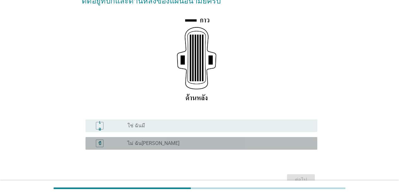
click at [159, 138] on div "บี ปุ่มวิทยุ[PERSON_NAME]เลือก ไม่ ฉัน[PERSON_NAME]" at bounding box center [201, 143] width 232 height 13
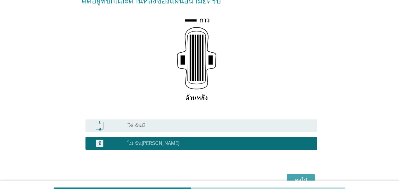
click at [307, 175] on button "ต่อไป" at bounding box center [301, 179] width 28 height 11
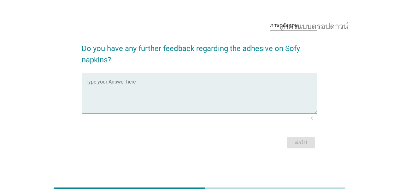
scroll to position [0, 0]
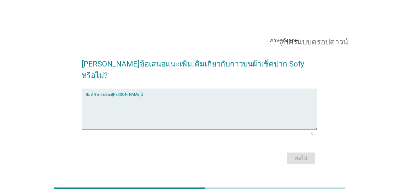
click at [108, 99] on textarea "พิมพ์คำตอบของคุณที่นี่" at bounding box center [201, 112] width 232 height 33
type textarea "ไม่มีคะ ดีแลัว"
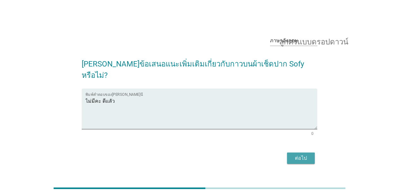
click at [292, 154] on div "ต่อไป" at bounding box center [301, 158] width 18 height 8
